Goal: Navigation & Orientation: Find specific page/section

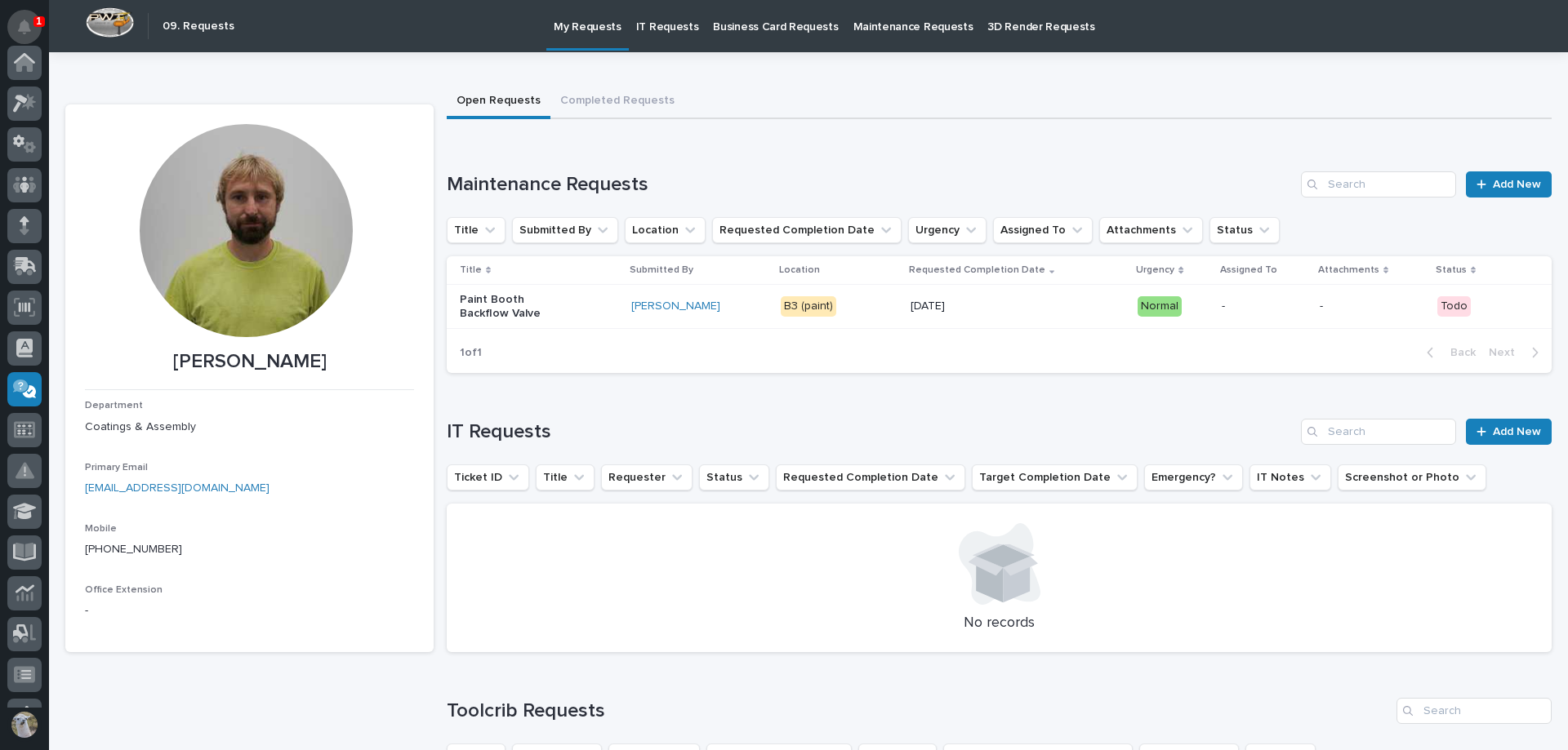
click at [28, 25] on icon "Notifications" at bounding box center [24, 27] width 13 height 15
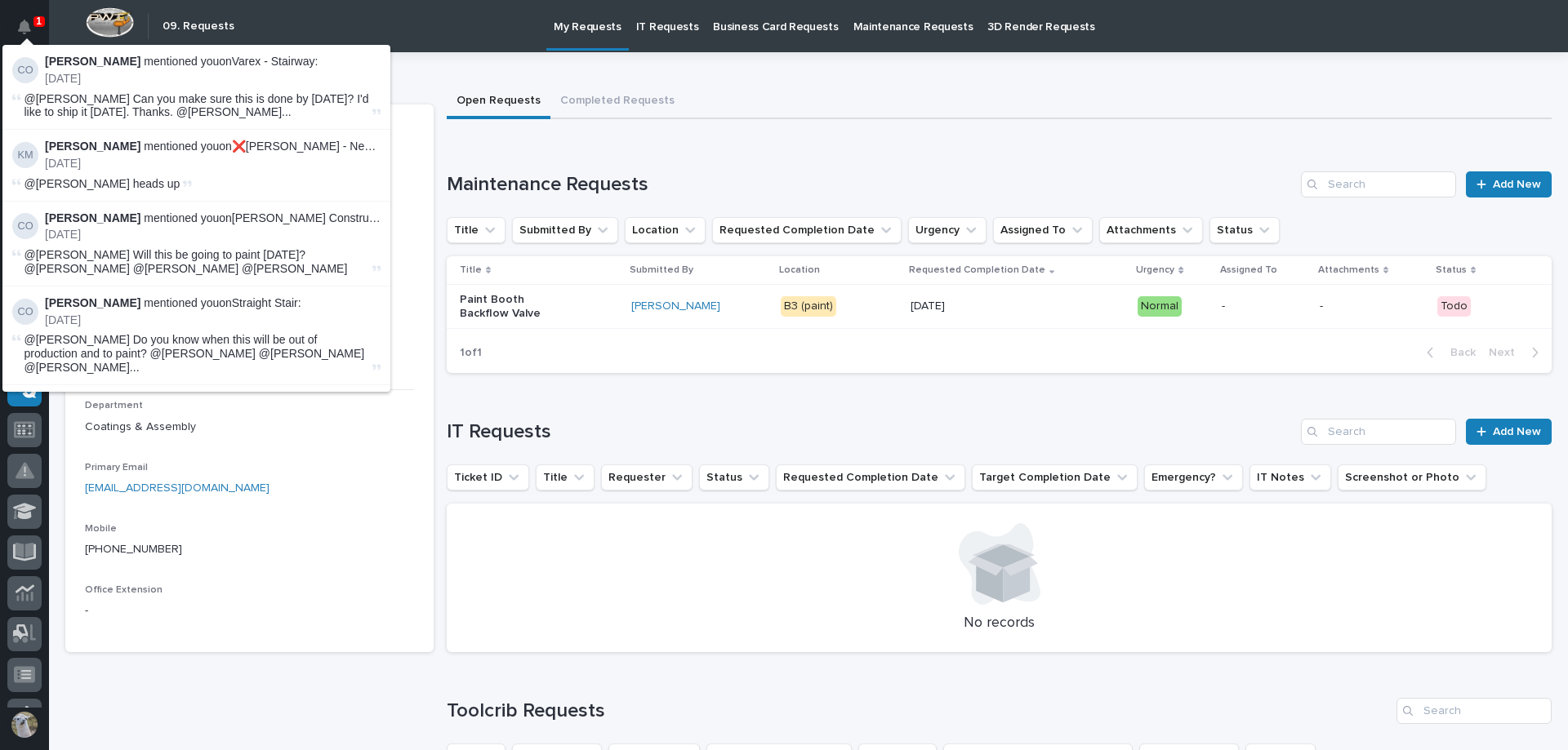
scroll to position [236, 0]
click at [196, 92] on span "@[PERSON_NAME] Can you make sure this is done by [DATE]? I'd like to ship it [D…" at bounding box center [197, 106] width 345 height 28
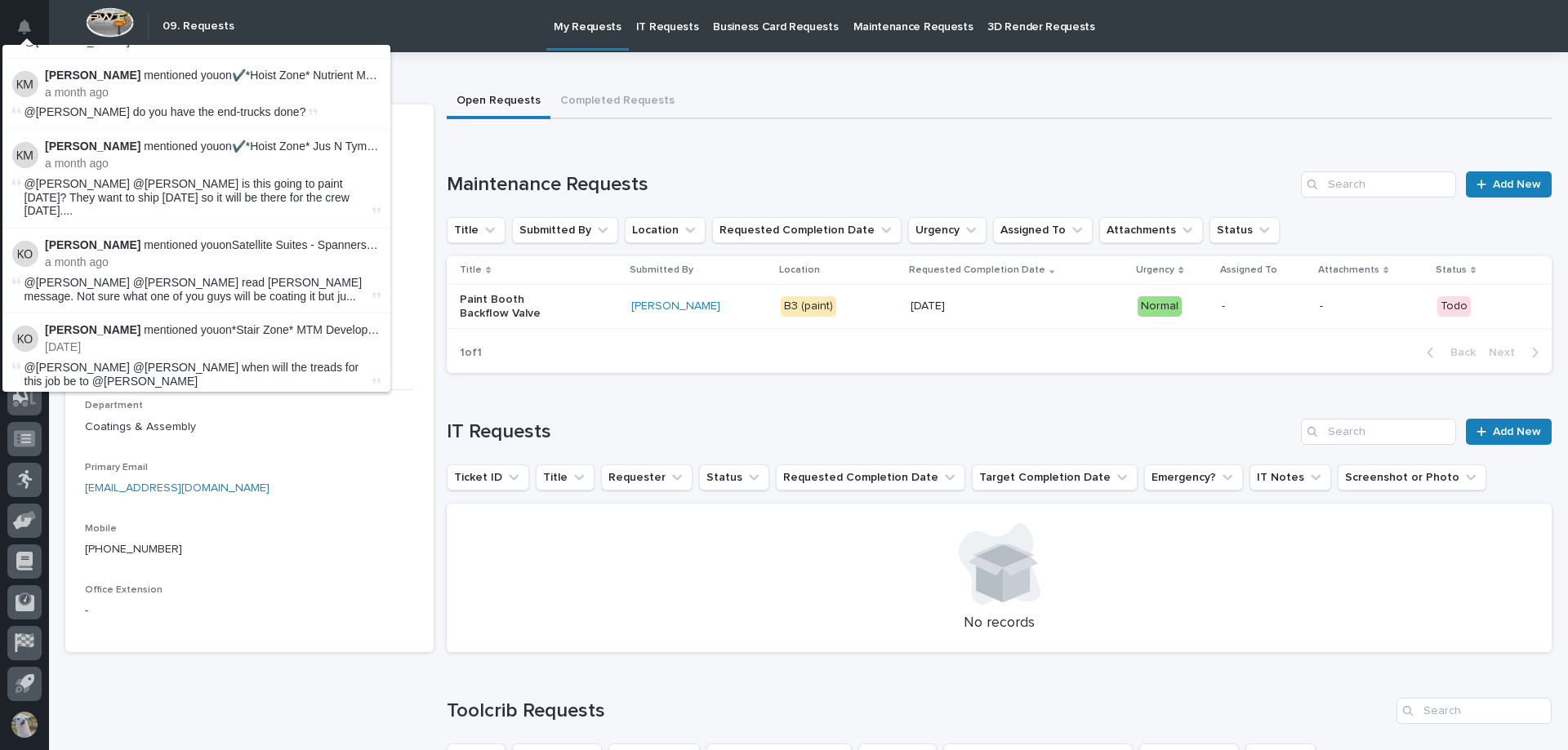
scroll to position [0, 0]
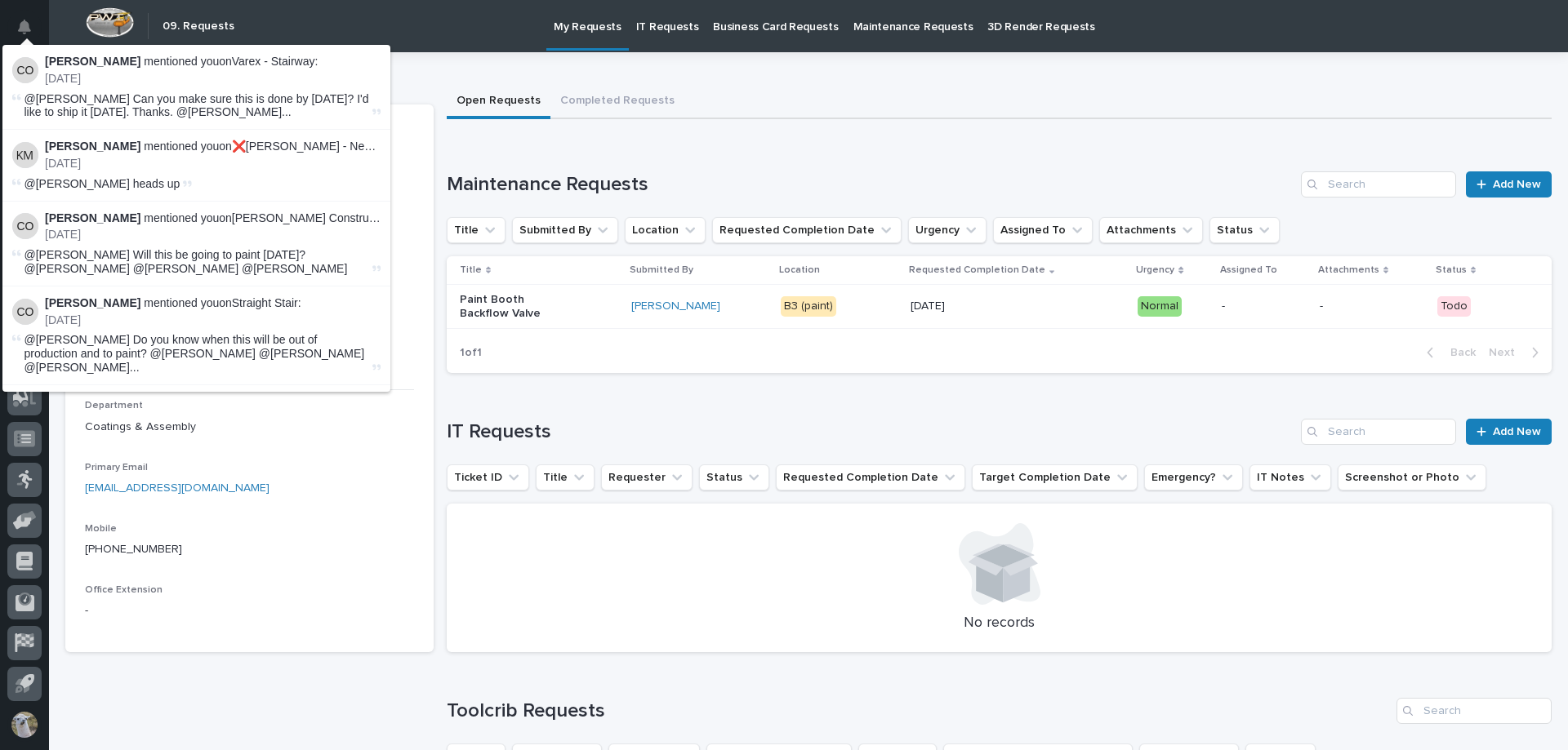
click at [316, 103] on span "@[PERSON_NAME] Can you make sure this is done by [DATE]? I'd like to ship it [D…" at bounding box center [197, 106] width 345 height 28
click at [317, 102] on span "@[PERSON_NAME] Can you make sure this is done by [DATE]? I'd like to ship it [D…" at bounding box center [197, 106] width 345 height 28
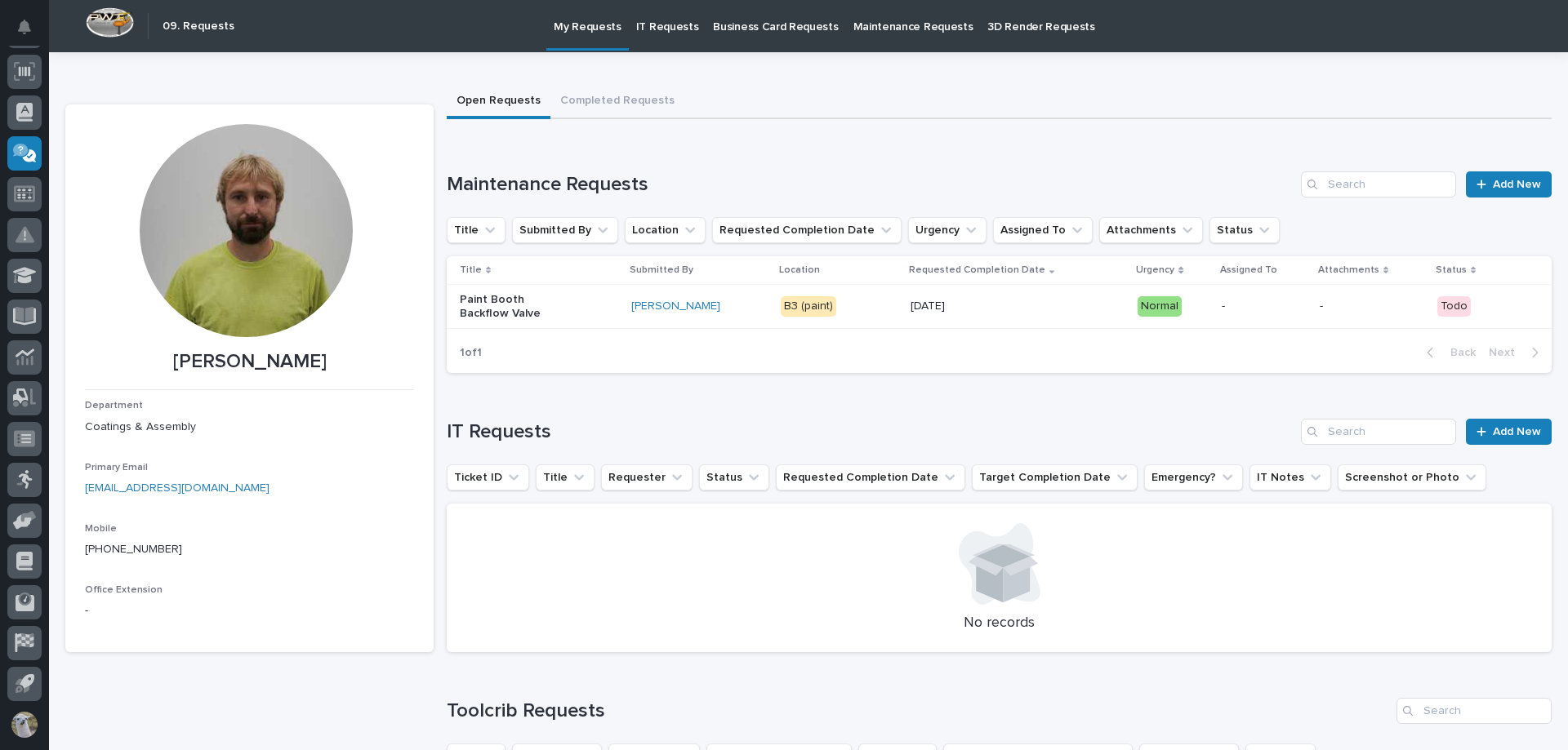
click at [667, 144] on div "Loading... Saving… Maintenance Requests Add New Title Submitted By Location Req…" at bounding box center [1000, 262] width 1105 height 248
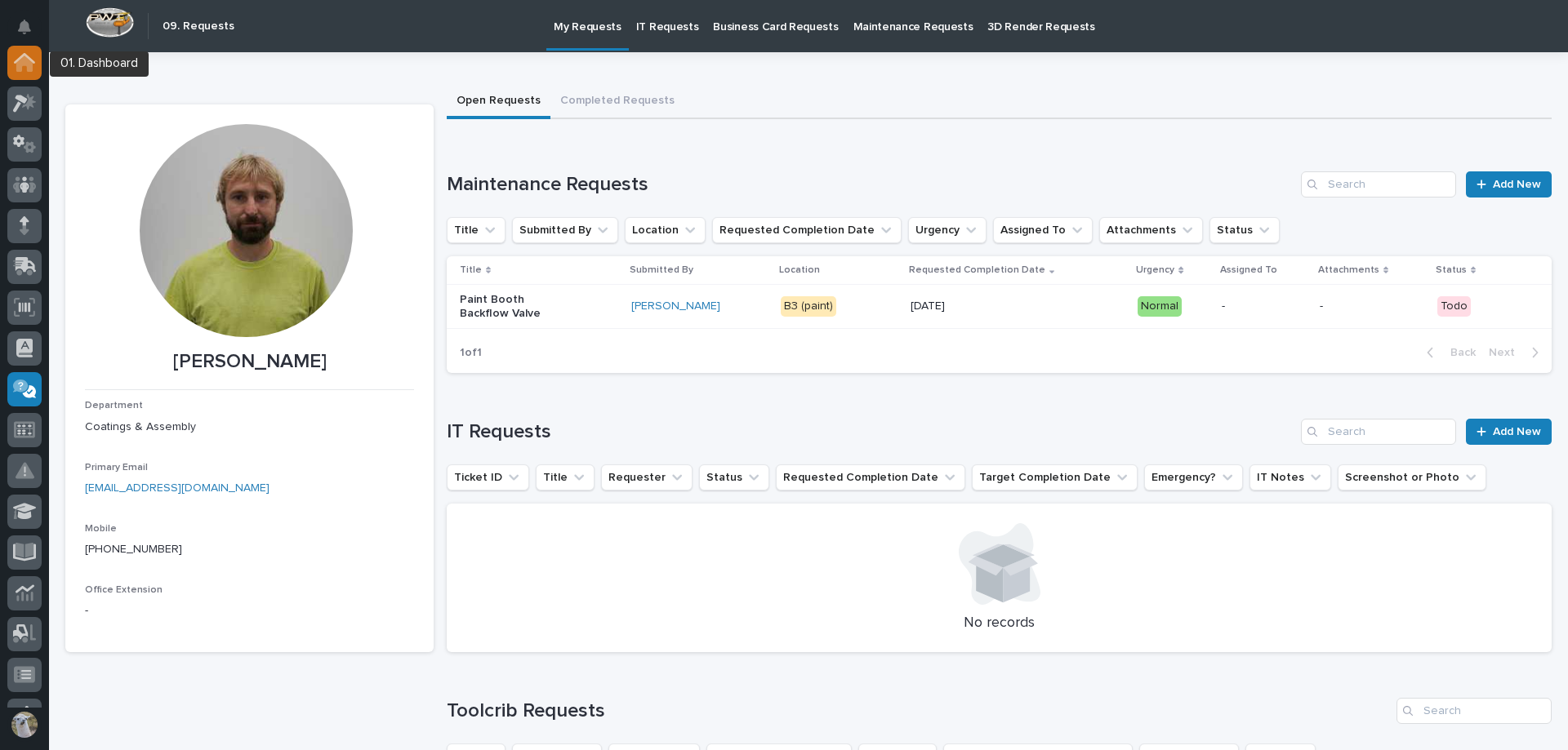
click at [20, 75] on div at bounding box center [24, 63] width 34 height 34
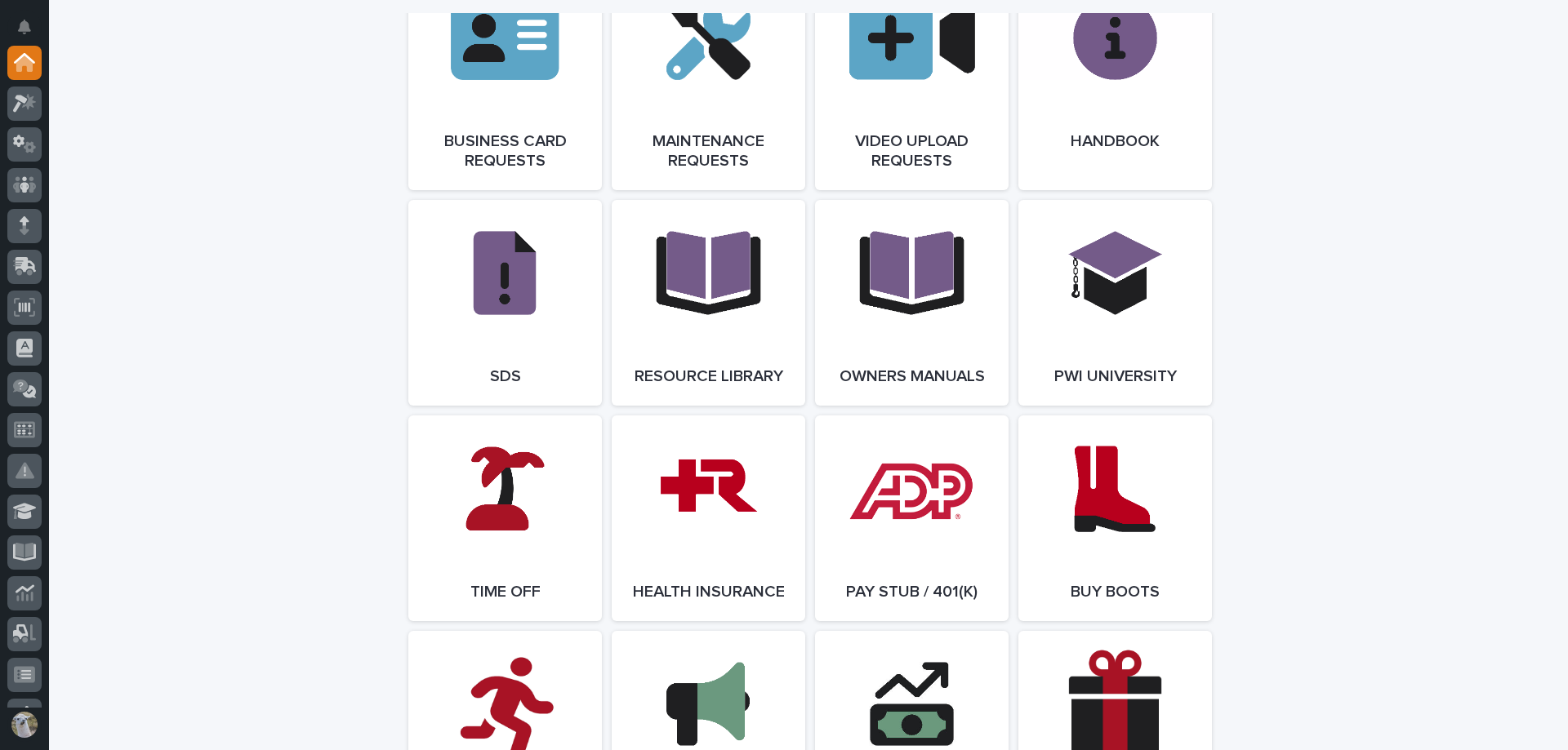
scroll to position [2531, 0]
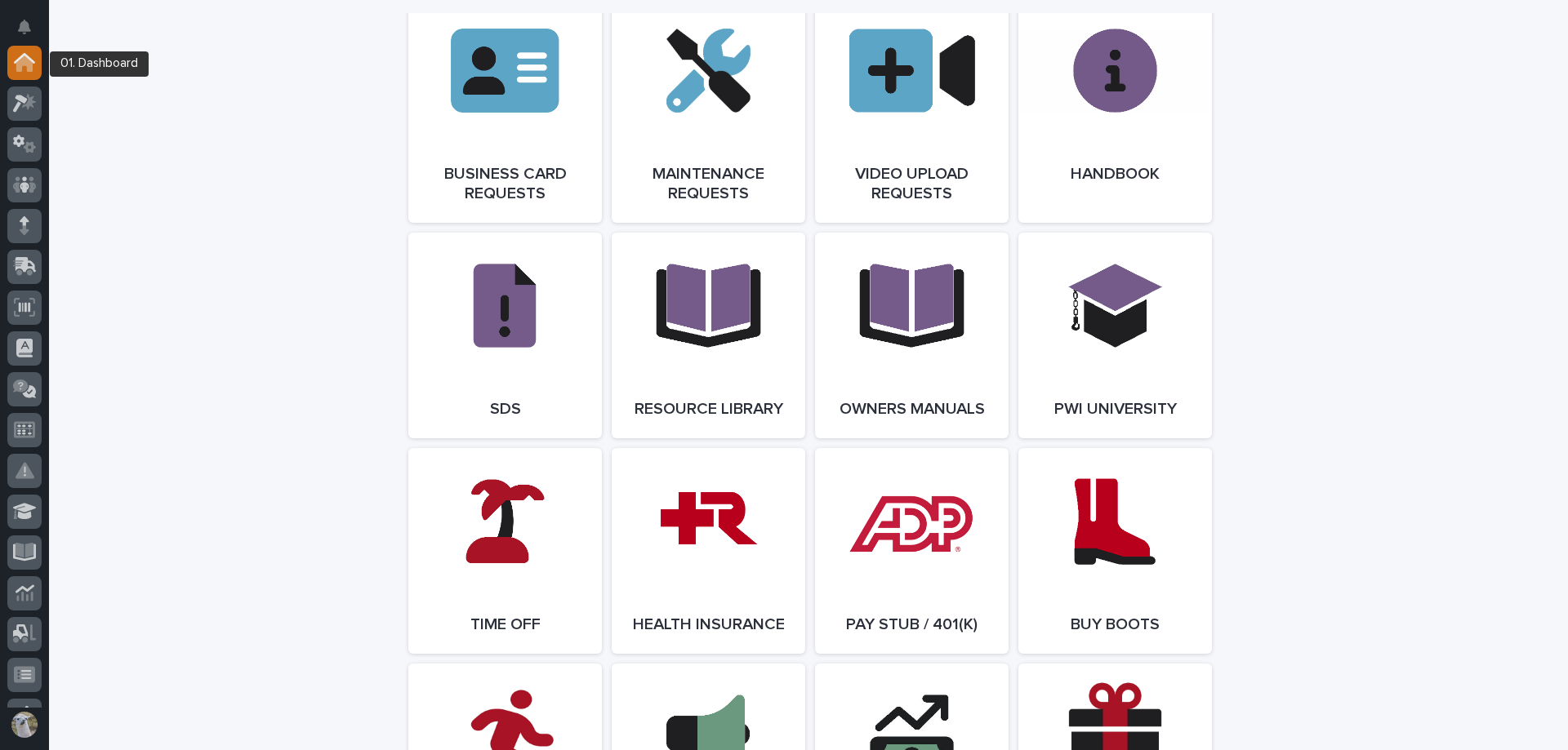
click at [14, 57] on icon at bounding box center [24, 62] width 21 height 18
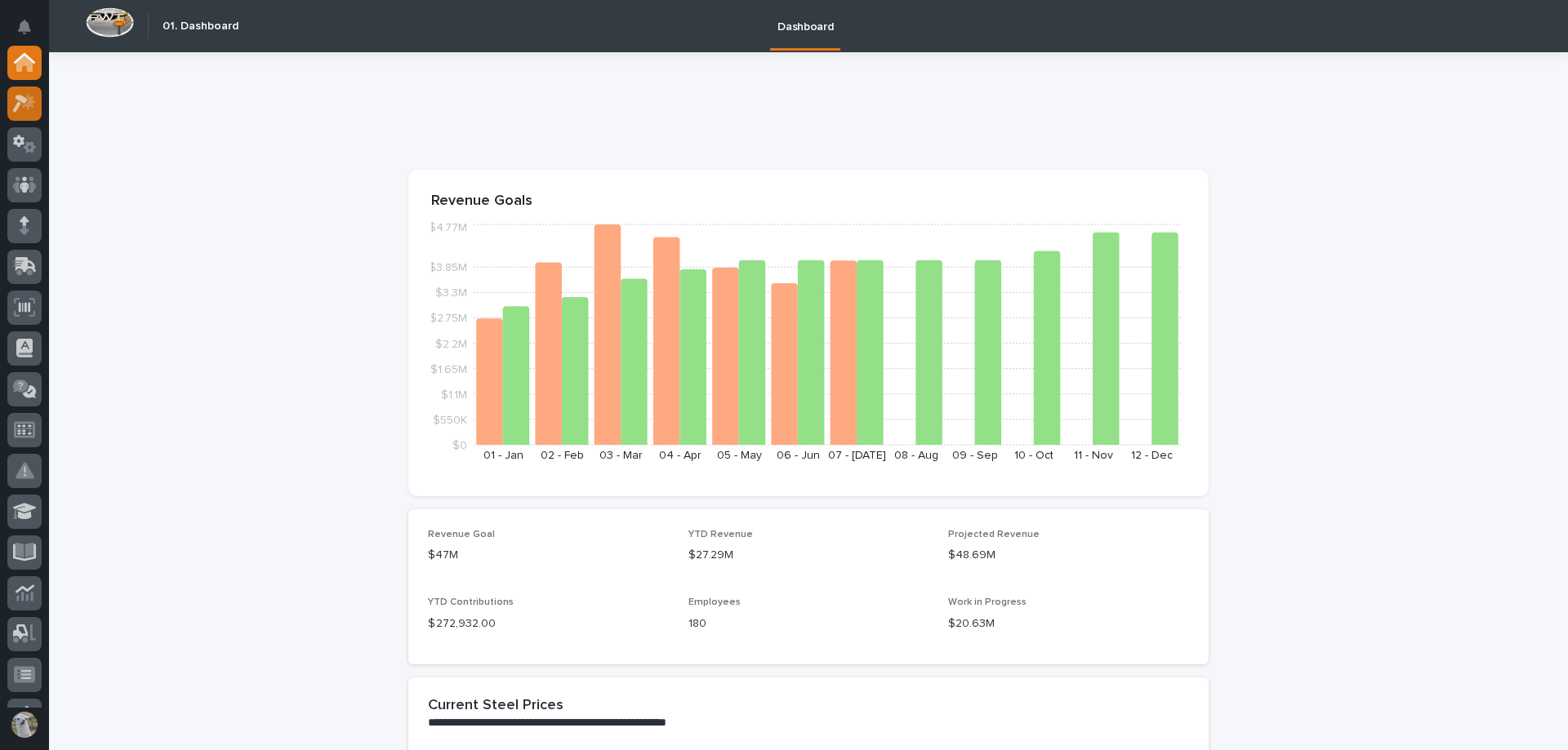
click at [24, 109] on icon at bounding box center [25, 103] width 24 height 18
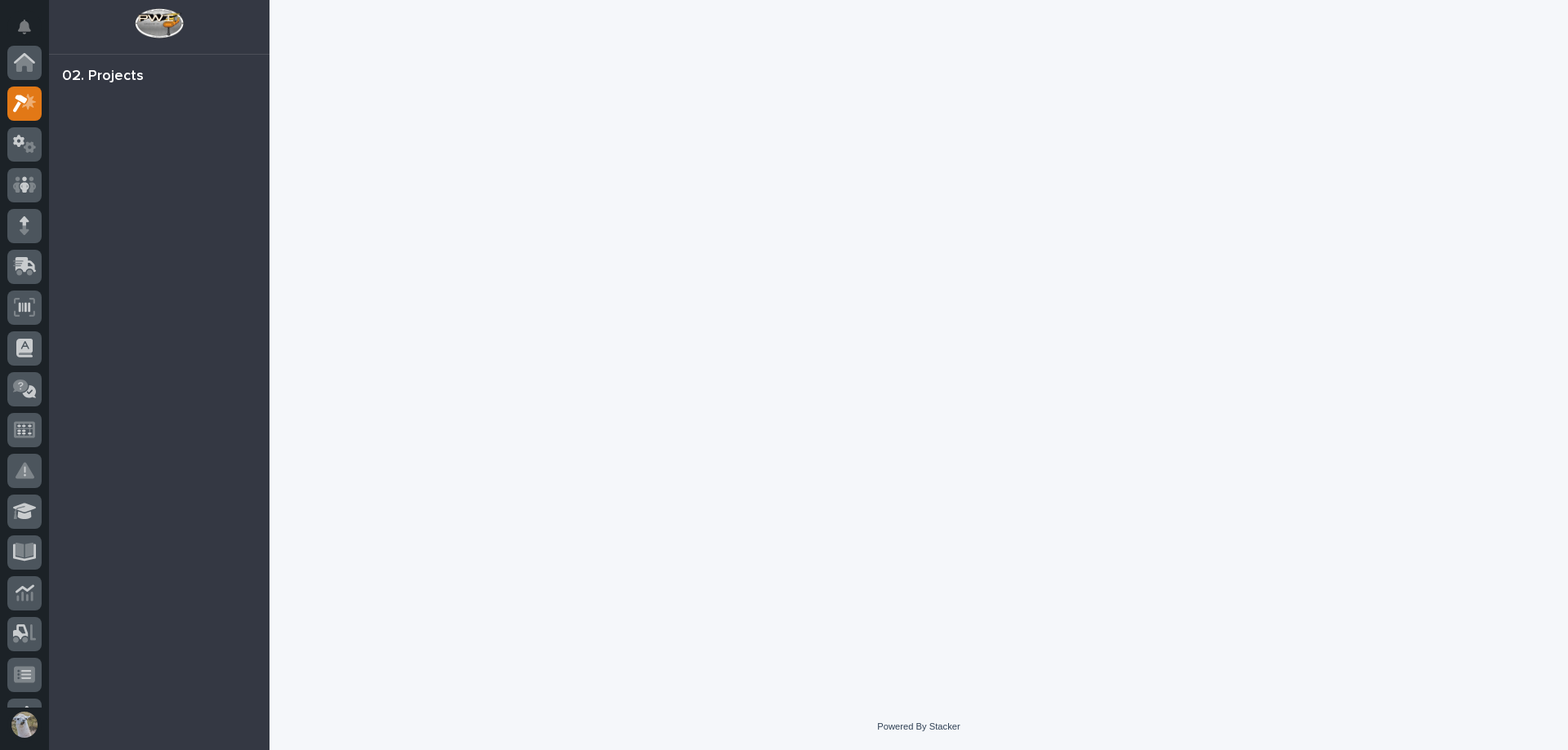
scroll to position [41, 0]
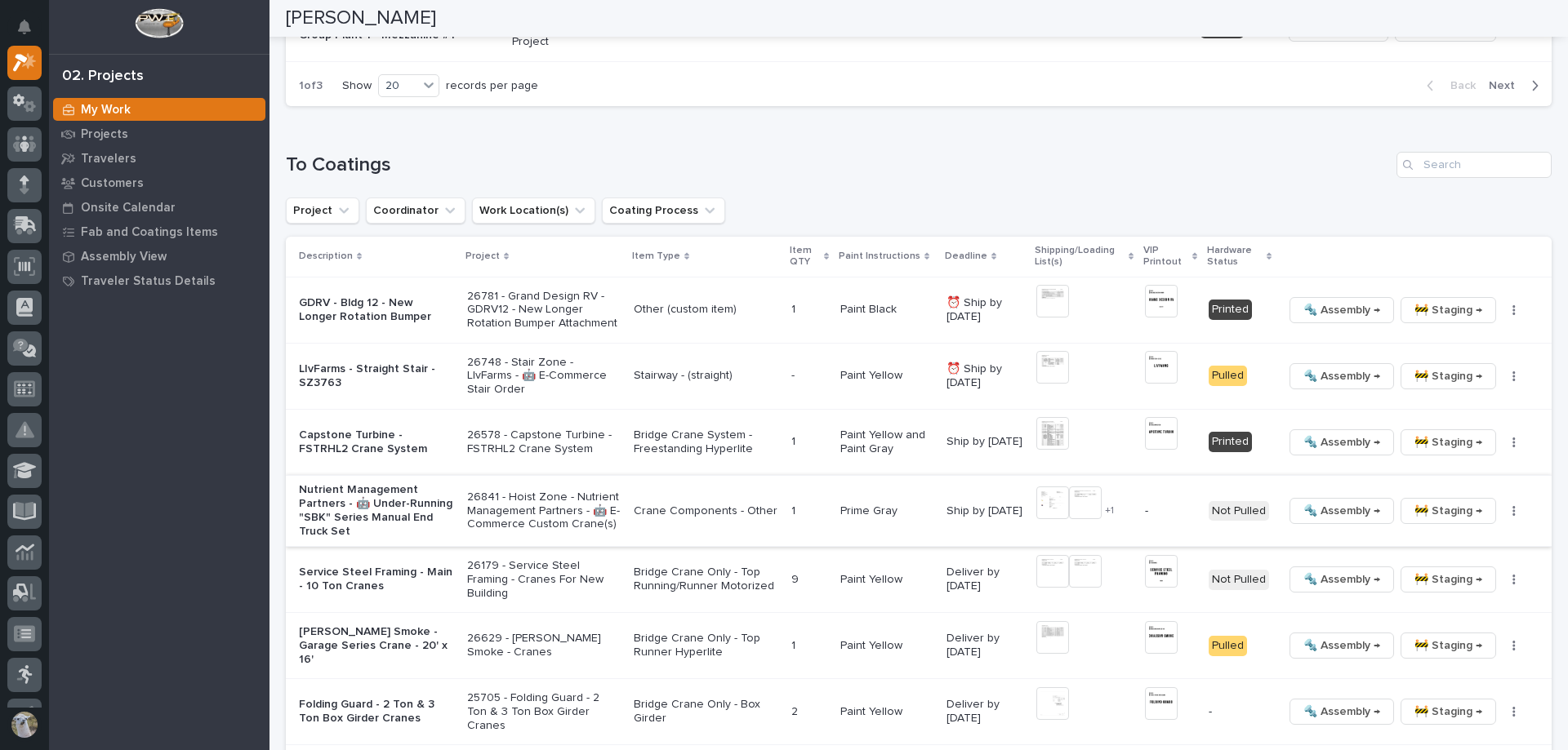
scroll to position [1552, 0]
